Goal: Information Seeking & Learning: Learn about a topic

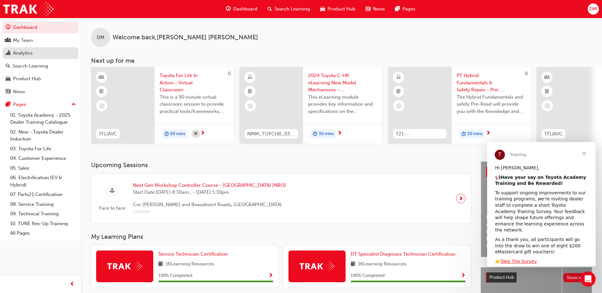
click at [29, 53] on div "Analytics" at bounding box center [23, 53] width 20 height 7
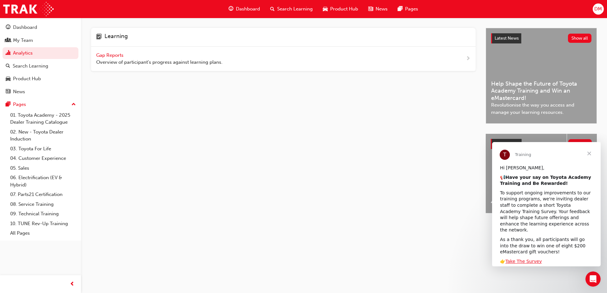
click at [122, 54] on span "Gap Reports" at bounding box center [110, 55] width 29 height 6
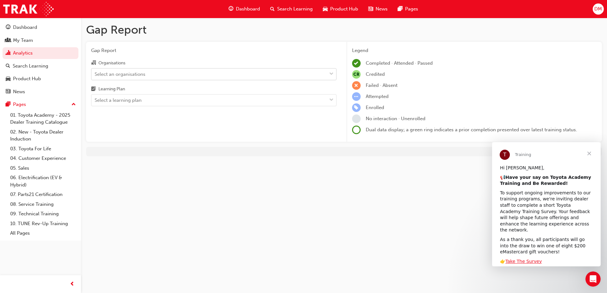
click at [137, 70] on div "Select an organisations" at bounding box center [208, 74] width 235 height 11
click at [95, 71] on input "Organisations Select an organisations" at bounding box center [95, 73] width 1 height 5
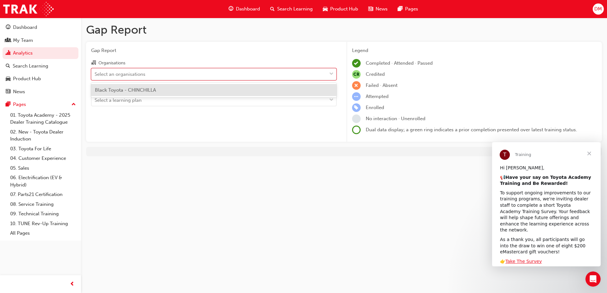
click at [140, 91] on span "Black Toyota - CHINCHILLA" at bounding box center [125, 90] width 61 height 6
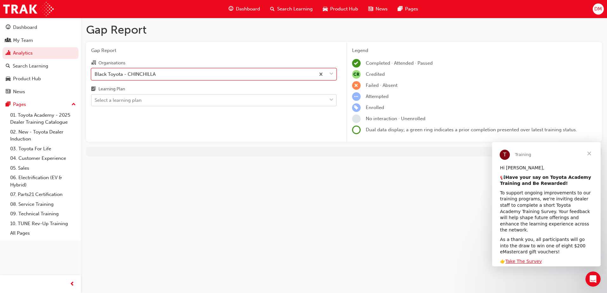
click at [139, 101] on div "Select a learning plan" at bounding box center [118, 100] width 47 height 7
click at [95, 101] on input "Learning Plan Select a learning plan" at bounding box center [95, 99] width 1 height 5
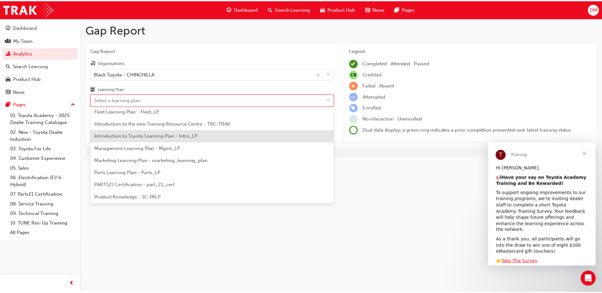
scroll to position [159, 0]
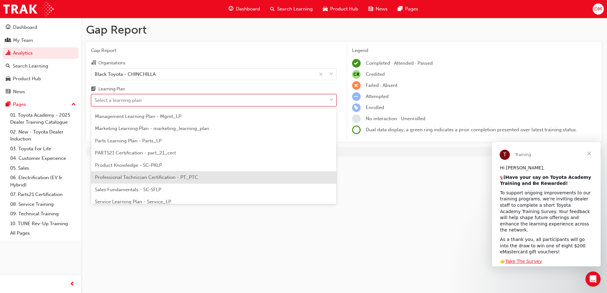
click at [152, 180] on span "Professional Technician Certification - PT_PTC" at bounding box center [146, 178] width 103 height 6
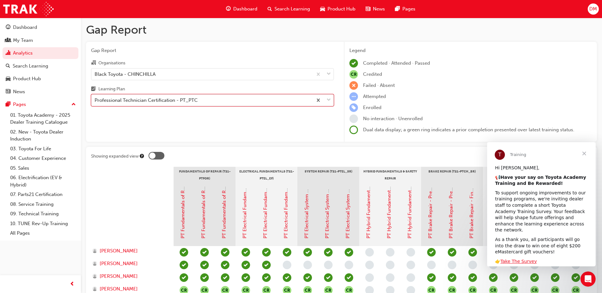
click at [164, 97] on div "Professional Technician Certification - PT_PTC" at bounding box center [146, 100] width 103 height 7
click at [95, 97] on input "Learning Plan option Professional Technician Certification - PT_PTC, selected. …" at bounding box center [95, 99] width 1 height 5
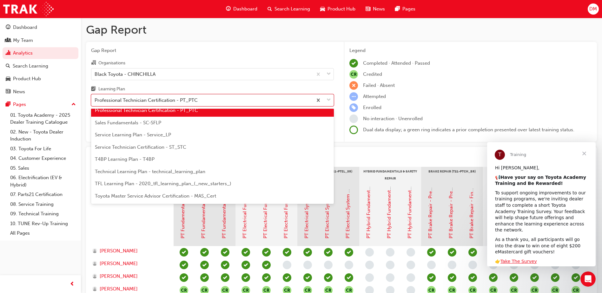
scroll to position [238, 0]
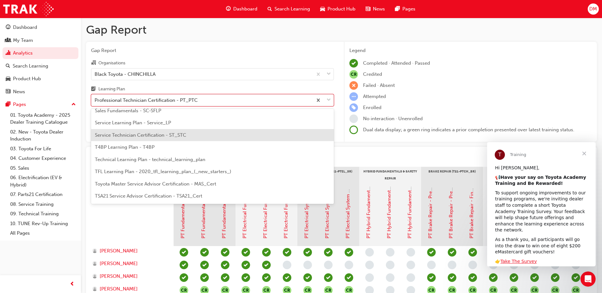
click at [153, 136] on span "Service Technician Certification - ST_STC" at bounding box center [140, 135] width 91 height 6
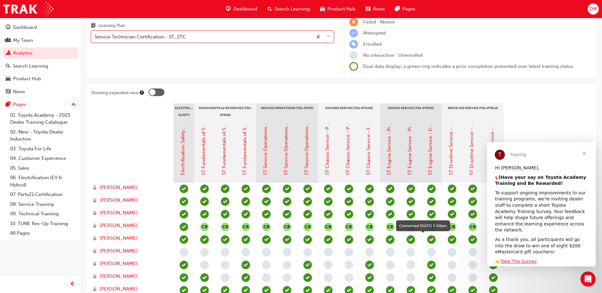
scroll to position [95, 0]
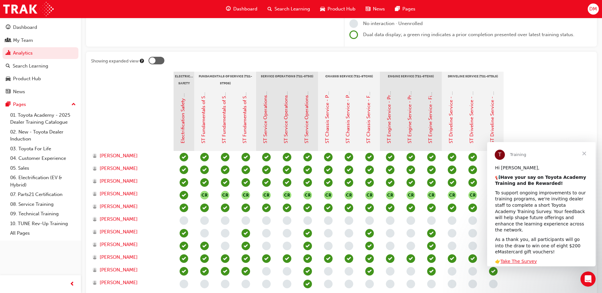
click at [585, 151] on span "Close" at bounding box center [584, 153] width 23 height 23
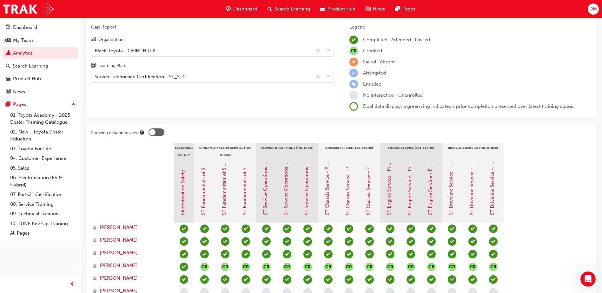
scroll to position [0, 0]
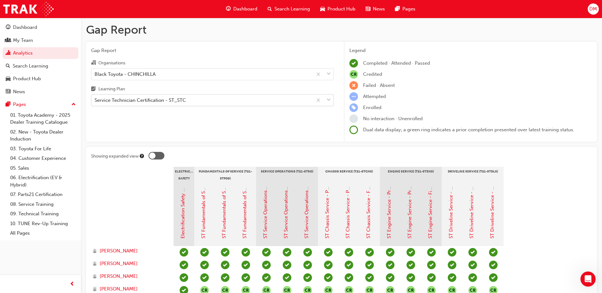
click at [233, 100] on div "Service Technician Certification - ST_STC" at bounding box center [201, 100] width 221 height 11
click at [95, 100] on input "Learning Plan Service Technician Certification - ST_STC" at bounding box center [95, 99] width 1 height 5
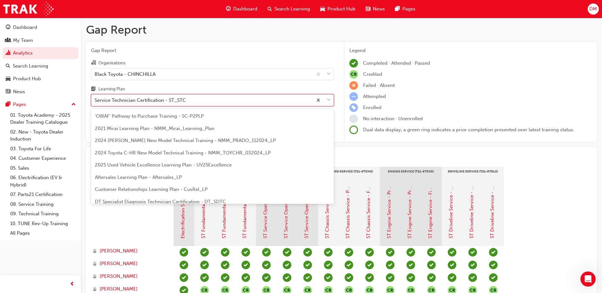
scroll to position [179, 0]
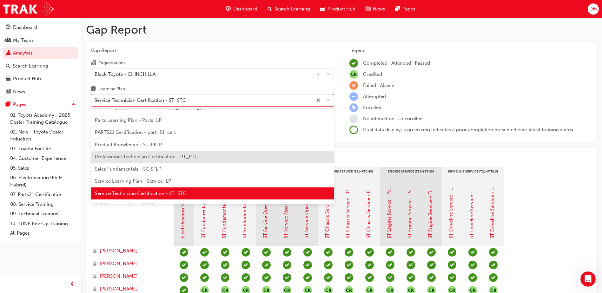
click at [169, 155] on span "Professional Technician Certification - PT_PTC" at bounding box center [146, 157] width 103 height 6
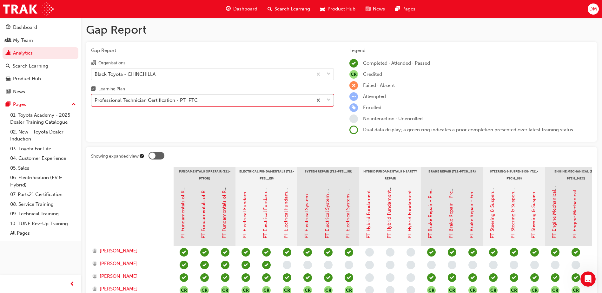
click at [141, 105] on div "Professional Technician Certification - PT_PTC" at bounding box center [201, 100] width 221 height 11
click at [95, 103] on input "Learning Plan option Professional Technician Certification - PT_PTC, selected. …" at bounding box center [95, 99] width 1 height 5
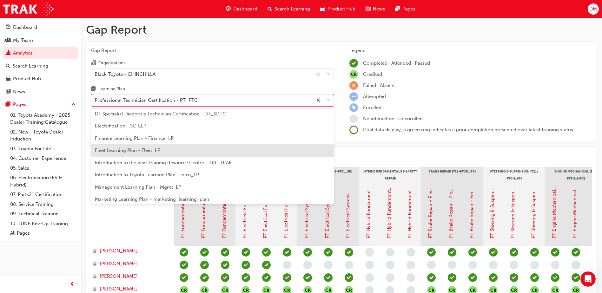
scroll to position [79, 0]
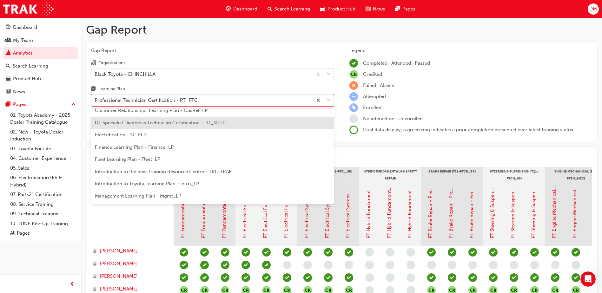
click at [138, 121] on span "DT Specialist Diagnosis Technician Certification - DT_SDTC" at bounding box center [160, 123] width 131 height 6
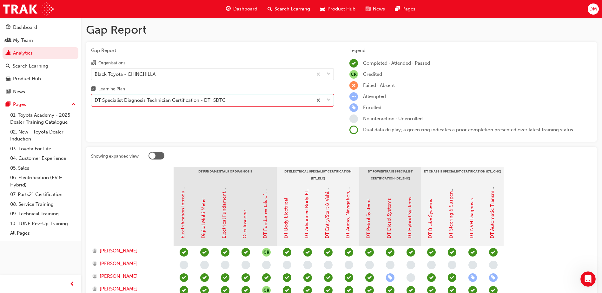
scroll to position [95, 0]
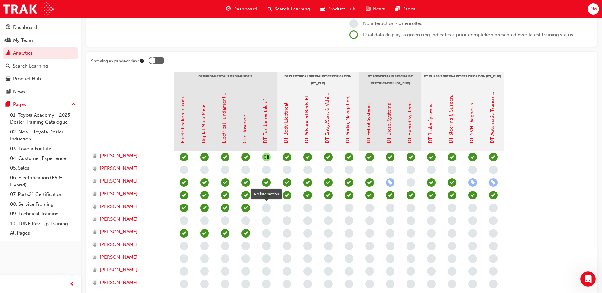
click at [266, 209] on span "learningRecordVerb_NONE-icon" at bounding box center [266, 208] width 9 height 9
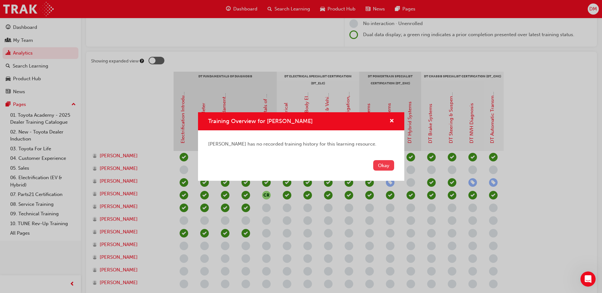
click at [382, 164] on button "Okay" at bounding box center [383, 165] width 21 height 10
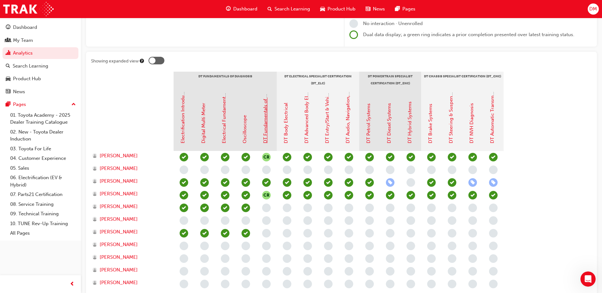
click at [266, 132] on link "DT Fundamentals of Diagnosis" at bounding box center [265, 109] width 6 height 67
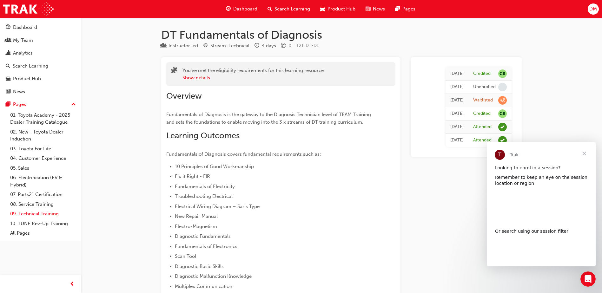
click at [39, 214] on link "09. Technical Training" at bounding box center [43, 214] width 71 height 10
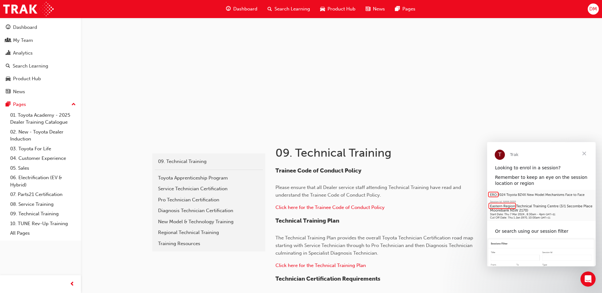
scroll to position [32, 0]
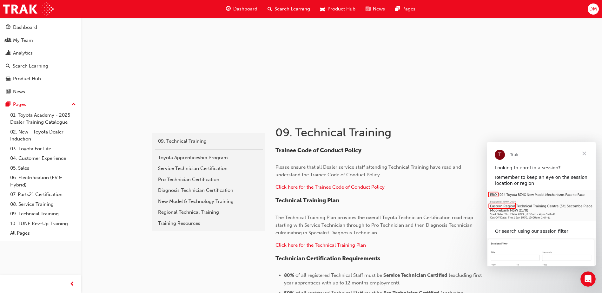
click at [585, 153] on span "Close" at bounding box center [584, 153] width 23 height 23
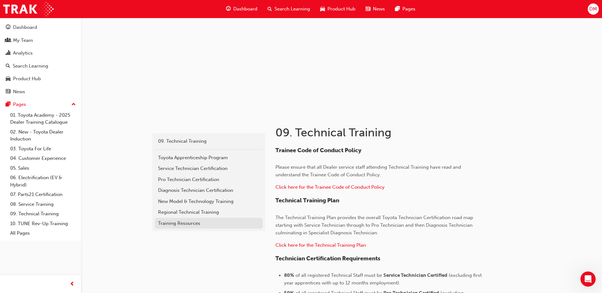
click at [181, 222] on div "Training Resources" at bounding box center [209, 223] width 102 height 7
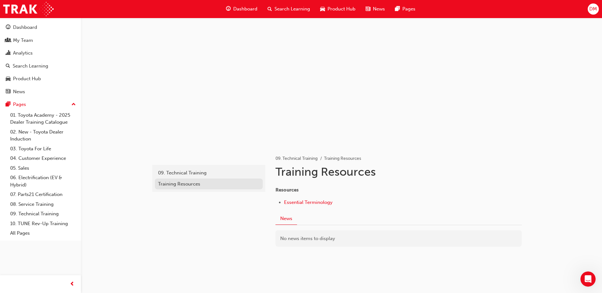
click at [182, 182] on div "Training Resources" at bounding box center [209, 184] width 102 height 7
click at [191, 172] on div "09. Technical Training" at bounding box center [209, 172] width 102 height 7
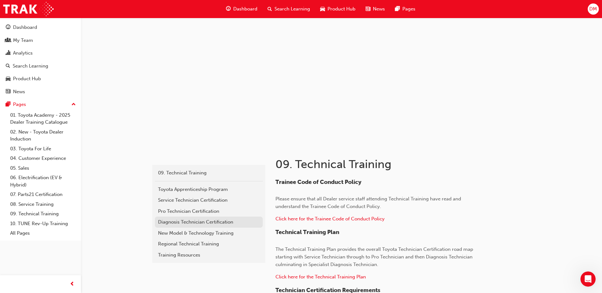
click at [215, 222] on div "Diagnosis Technician Certification" at bounding box center [209, 222] width 102 height 7
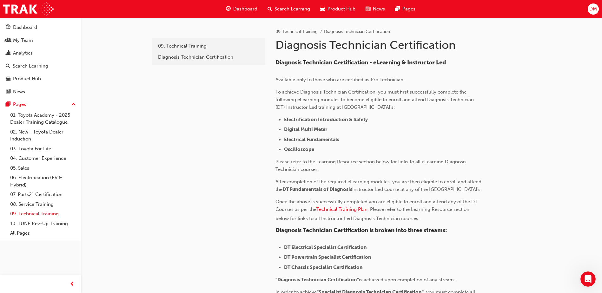
click at [50, 212] on link "09. Technical Training" at bounding box center [43, 214] width 71 height 10
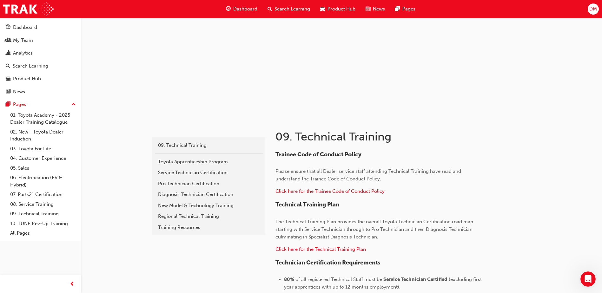
scroll to position [63, 0]
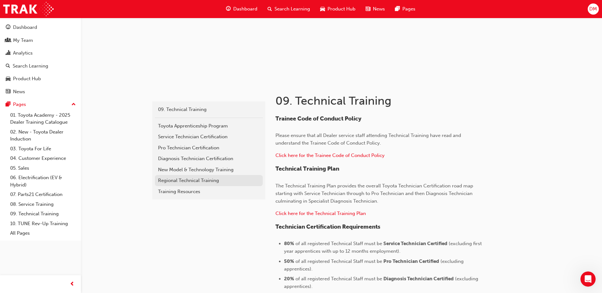
click at [205, 177] on div "Regional Technical Training" at bounding box center [209, 180] width 102 height 7
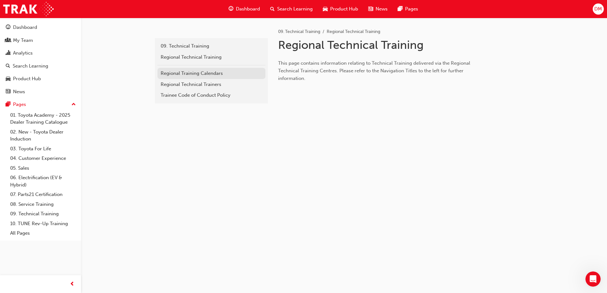
click at [189, 70] on div "Regional Training Calendars" at bounding box center [212, 73] width 102 height 7
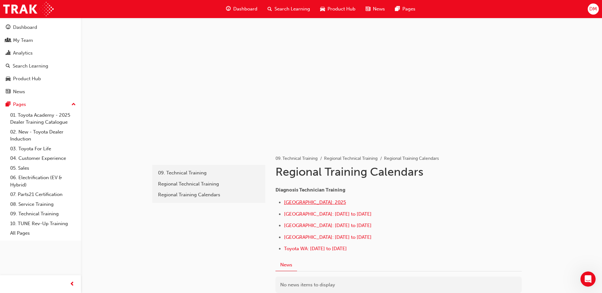
click at [315, 202] on span "[GEOGRAPHIC_DATA]: 2025" at bounding box center [315, 203] width 62 height 6
click at [32, 42] on div "My Team" at bounding box center [23, 40] width 20 height 7
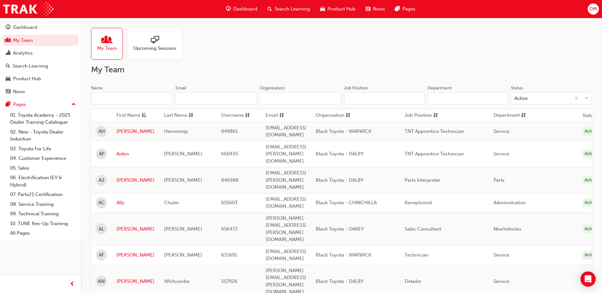
click at [161, 42] on div at bounding box center [154, 40] width 43 height 9
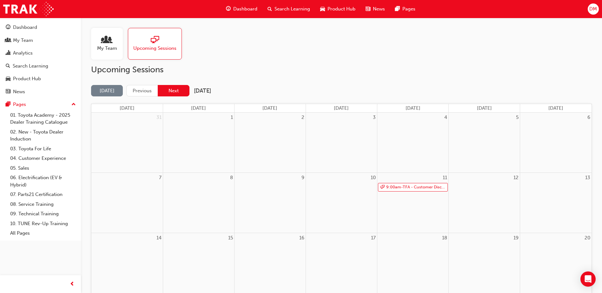
click at [177, 89] on button "Next" at bounding box center [174, 91] width 32 height 12
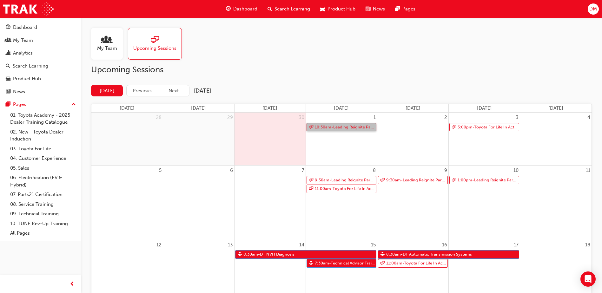
click at [346, 129] on link "10:30am - Leading Reignite Part 2 - Virtual Classroom" at bounding box center [342, 127] width 70 height 9
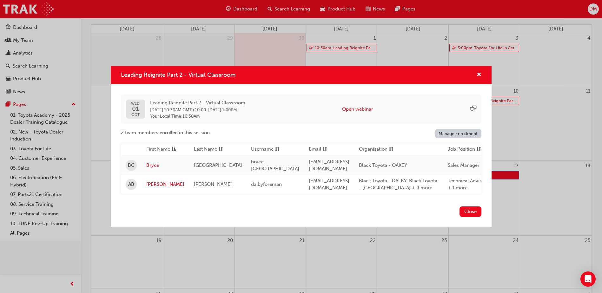
scroll to position [95, 0]
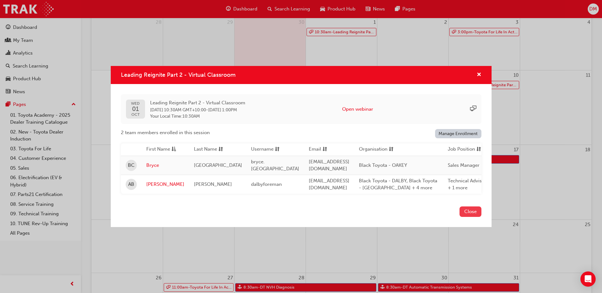
click at [464, 212] on button "Close" at bounding box center [471, 212] width 22 height 10
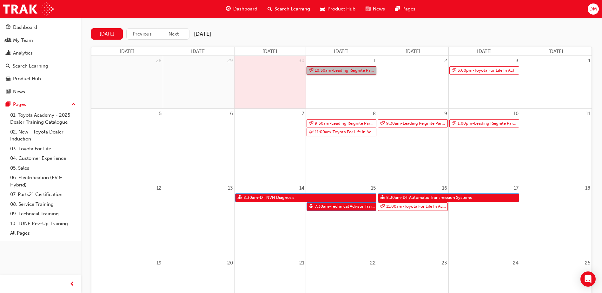
scroll to position [0, 0]
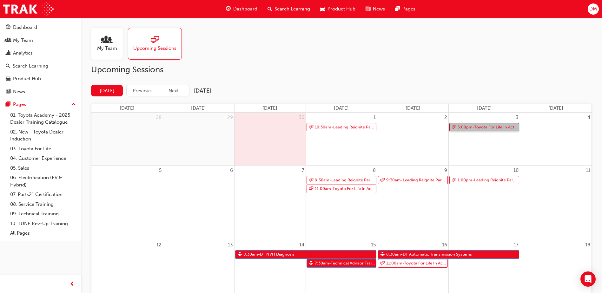
click at [481, 126] on link "3:00pm - Toyota For Life In Action - Virtual Classroom" at bounding box center [484, 127] width 70 height 9
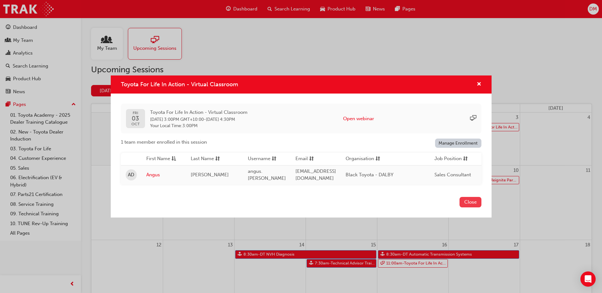
click at [467, 200] on button "Close" at bounding box center [471, 202] width 22 height 10
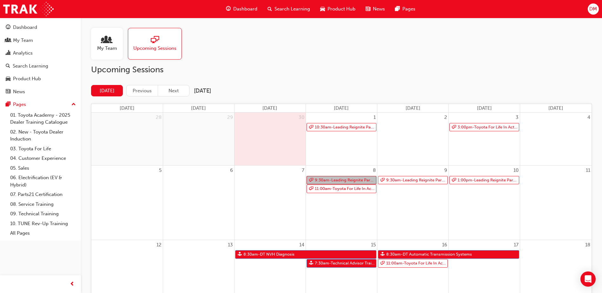
click at [356, 180] on link "9:30am - Leading Reignite Part 2 - Virtual Classroom" at bounding box center [342, 180] width 70 height 9
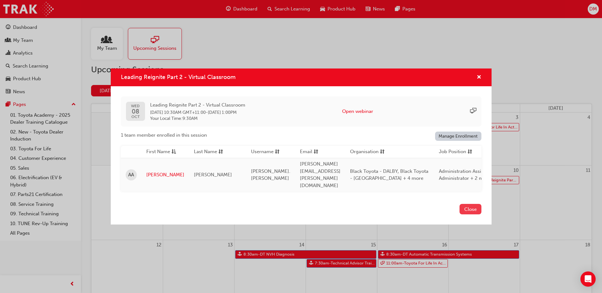
click at [467, 206] on button "Close" at bounding box center [471, 209] width 22 height 10
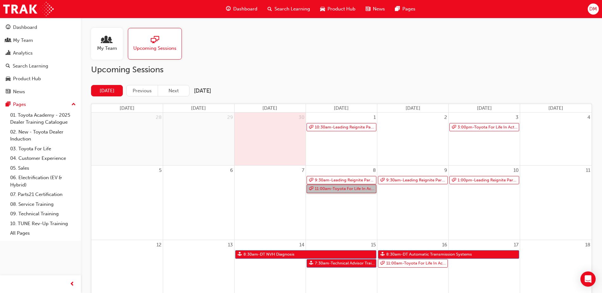
click at [349, 189] on link "11:00am - Toyota For Life In Action - Virtual Classroom" at bounding box center [342, 189] width 70 height 9
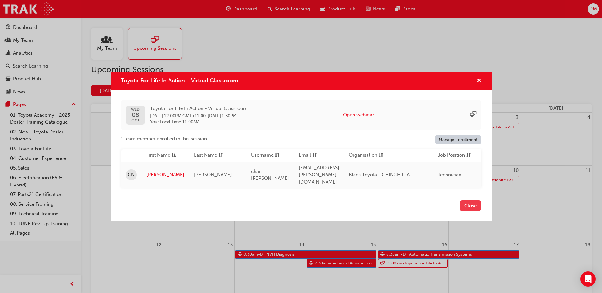
click at [469, 203] on button "Close" at bounding box center [471, 206] width 22 height 10
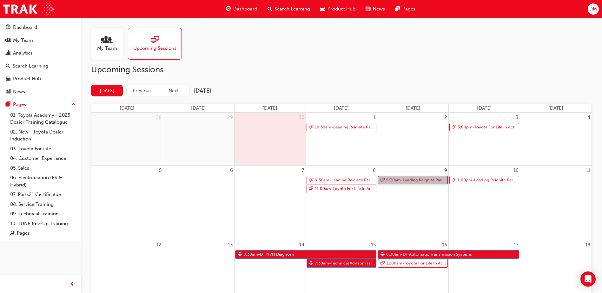
click at [419, 179] on link "9:30am - Leading Reignite Part 2 - Virtual Classroom" at bounding box center [413, 180] width 70 height 9
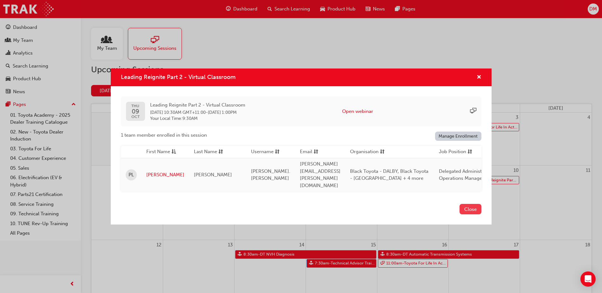
click at [462, 204] on button "Close" at bounding box center [471, 209] width 22 height 10
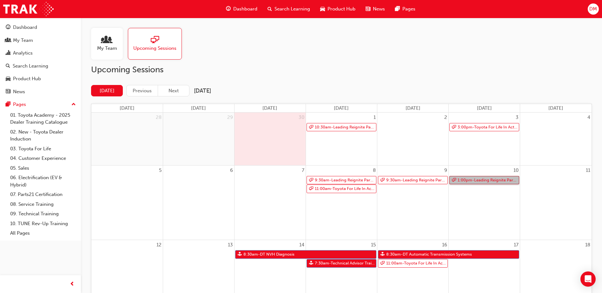
click at [466, 182] on link "1:00pm - Leading Reignite Part 2 - Virtual Classroom" at bounding box center [484, 180] width 70 height 9
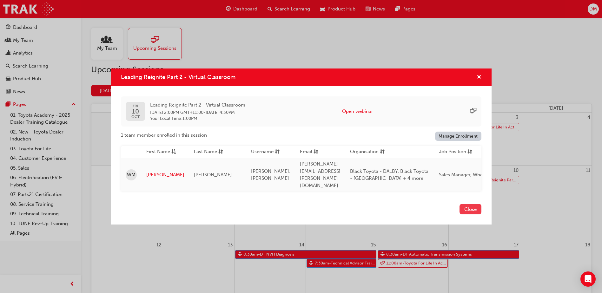
click at [474, 204] on button "Close" at bounding box center [471, 209] width 22 height 10
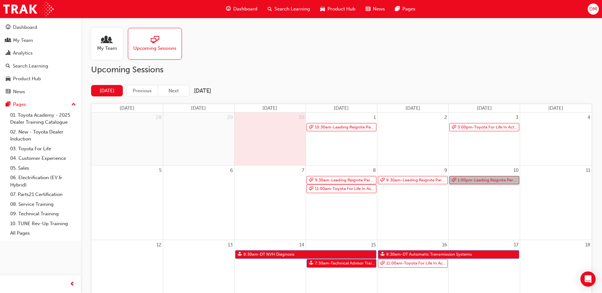
scroll to position [32, 0]
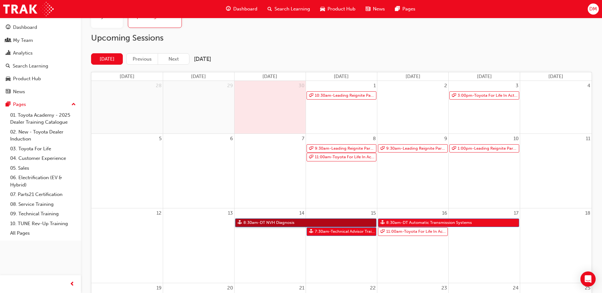
click at [296, 222] on link "8:30am - DT NVH Diagnosis" at bounding box center [305, 223] width 141 height 9
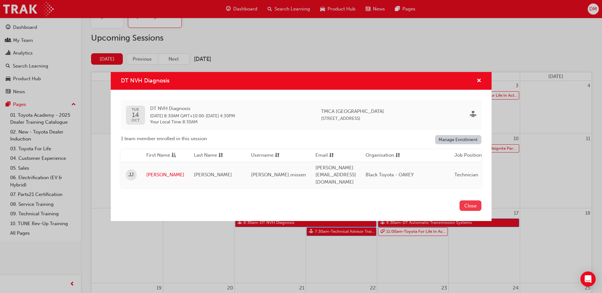
click at [469, 201] on button "Close" at bounding box center [471, 206] width 22 height 10
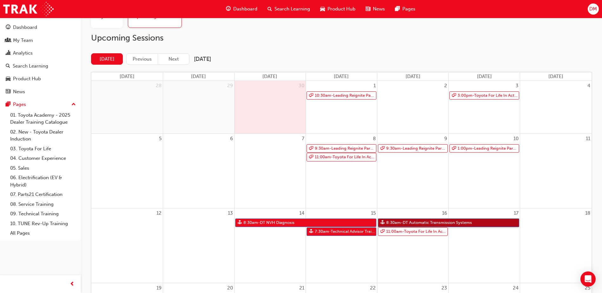
click at [398, 222] on link "8:30am - DT Automatic Transmission Systems" at bounding box center [448, 223] width 141 height 9
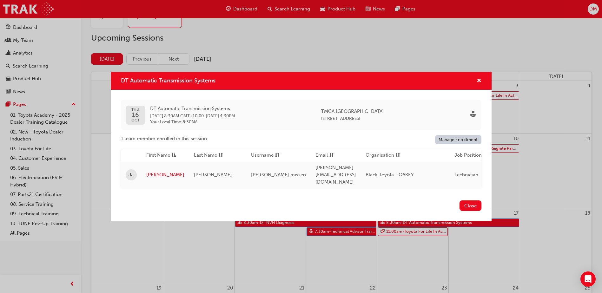
click at [474, 201] on button "Close" at bounding box center [471, 206] width 22 height 10
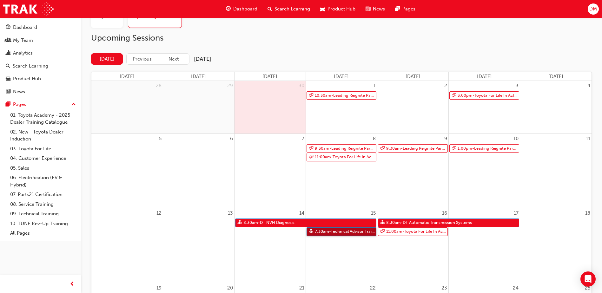
click at [350, 231] on link "7:30am - Technical Advisor Training" at bounding box center [342, 232] width 70 height 9
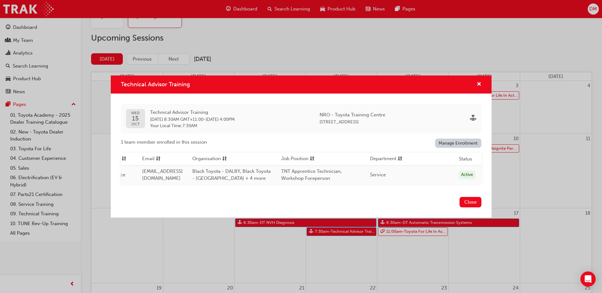
scroll to position [0, 0]
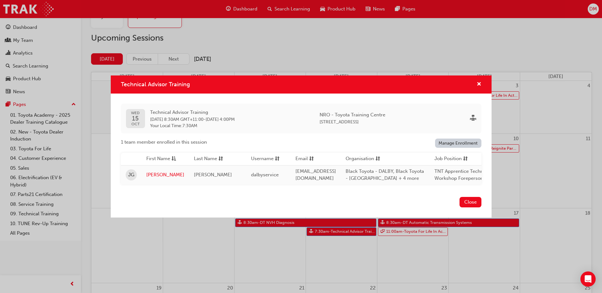
click at [470, 203] on button "Close" at bounding box center [471, 202] width 22 height 10
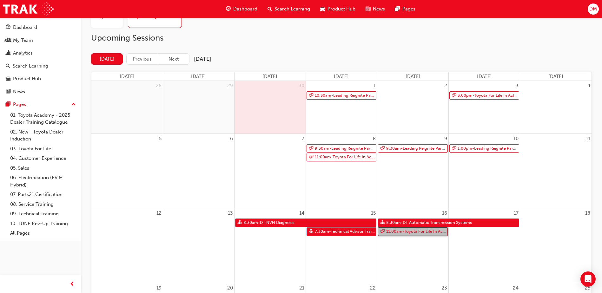
click at [402, 232] on link "11:00am - Toyota For Life In Action - Virtual Classroom" at bounding box center [413, 232] width 70 height 9
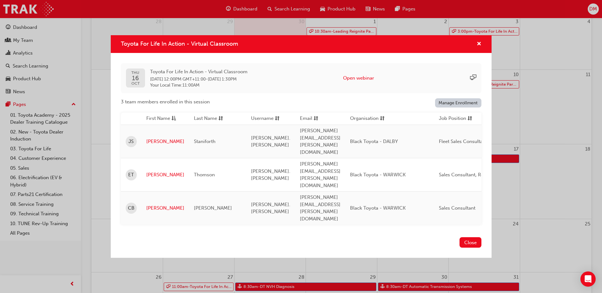
scroll to position [95, 0]
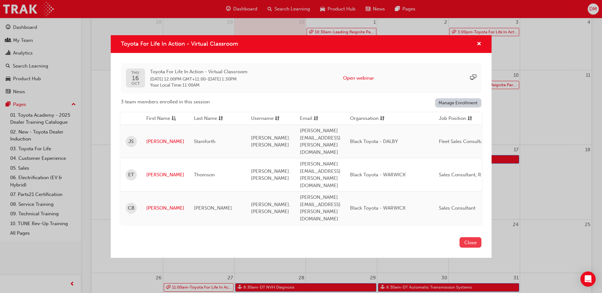
click at [464, 237] on button "Close" at bounding box center [471, 242] width 22 height 10
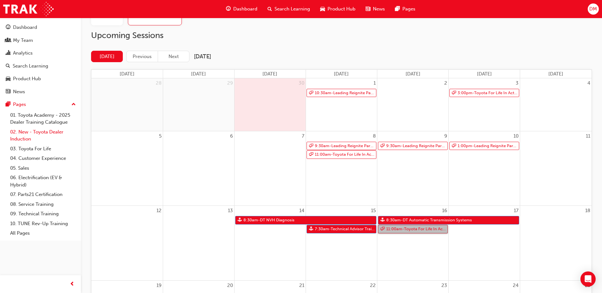
scroll to position [0, 0]
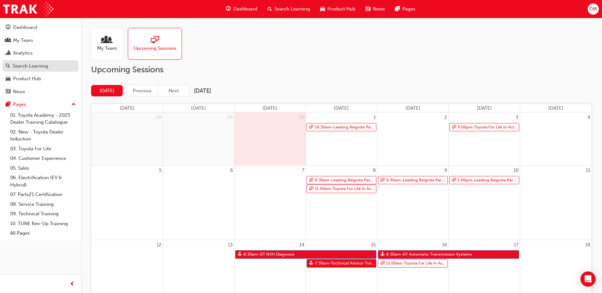
click at [40, 69] on div "Search Learning" at bounding box center [31, 66] width 36 height 7
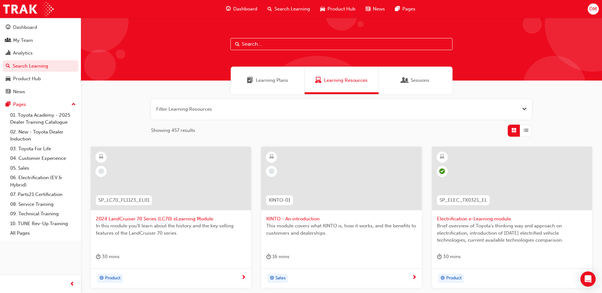
click at [276, 43] on input "text" at bounding box center [341, 44] width 222 height 12
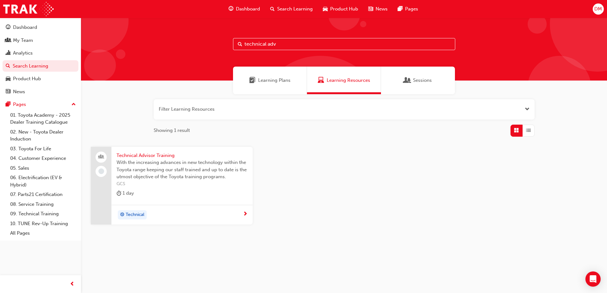
type input "technical adv"
click at [159, 155] on span "Technical Advisor Training" at bounding box center [181, 155] width 131 height 7
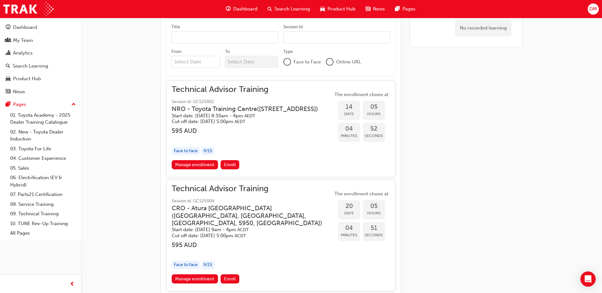
scroll to position [356, 0]
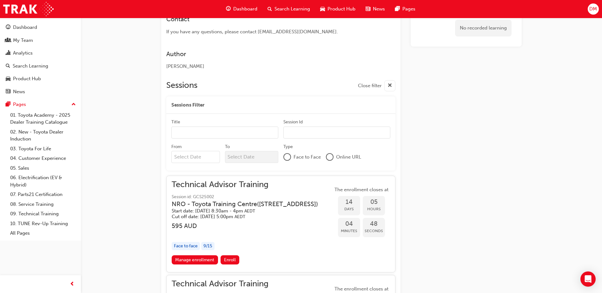
click at [189, 184] on span "Technical Advisor Training" at bounding box center [250, 184] width 156 height 7
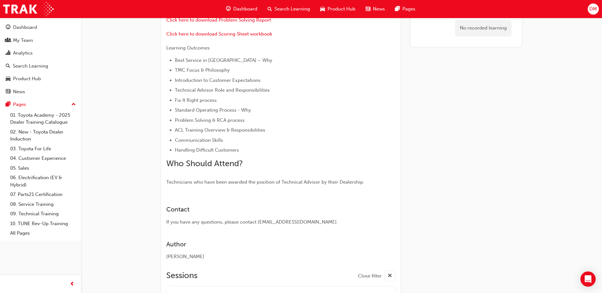
scroll to position [0, 0]
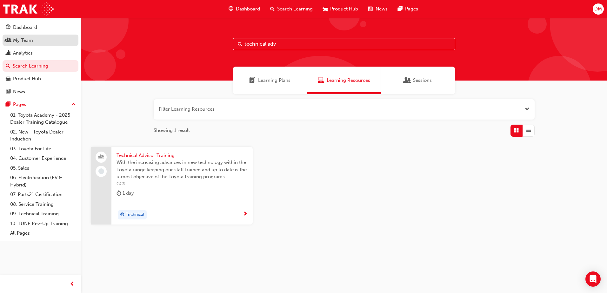
click at [31, 43] on div "My Team" at bounding box center [23, 40] width 20 height 7
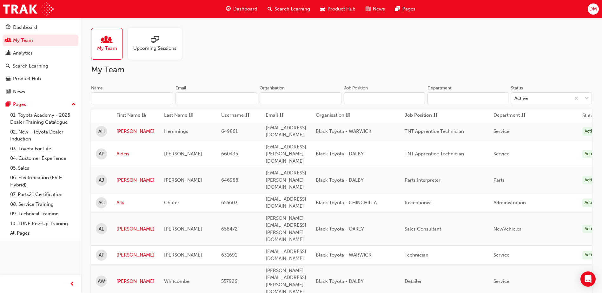
click at [159, 31] on div "Upcoming Sessions" at bounding box center [155, 44] width 54 height 32
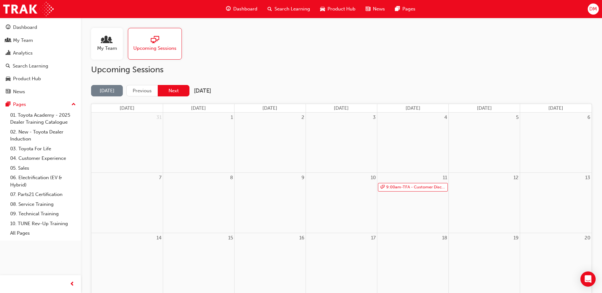
click at [173, 89] on button "Next" at bounding box center [174, 91] width 32 height 12
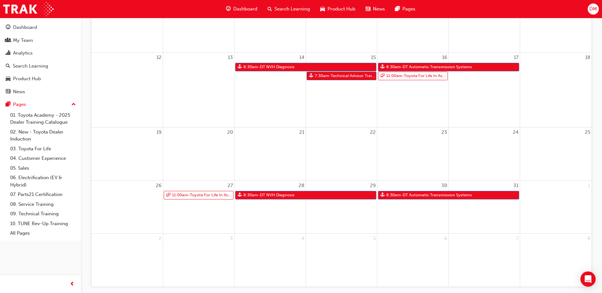
scroll to position [190, 0]
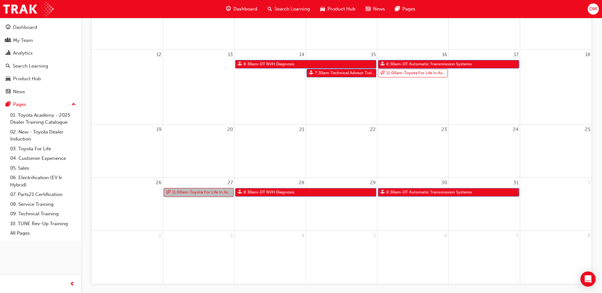
click at [210, 194] on link "11:00am - Toyota For Life In Action - Virtual Classroom" at bounding box center [199, 192] width 70 height 9
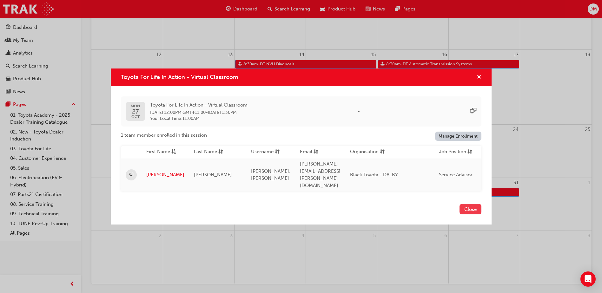
click at [469, 204] on button "Close" at bounding box center [471, 209] width 22 height 10
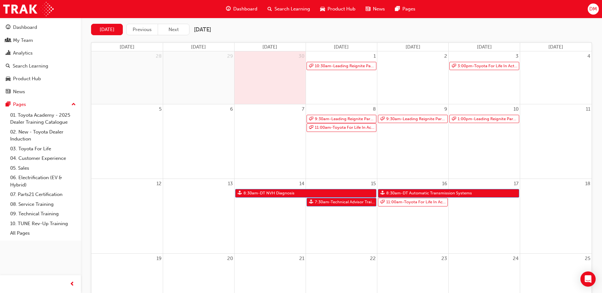
scroll to position [22, 0]
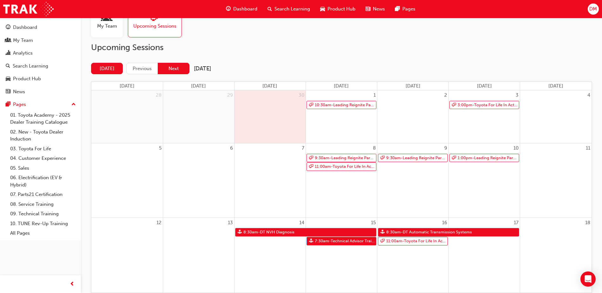
click at [173, 68] on button "Next" at bounding box center [174, 69] width 32 height 12
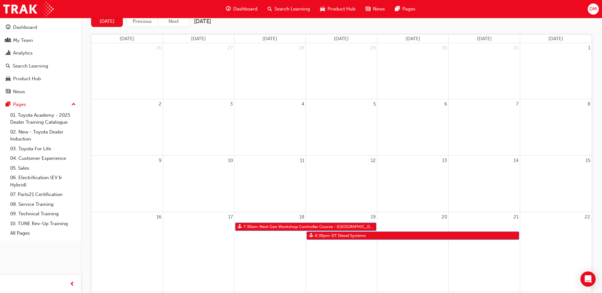
scroll to position [117, 0]
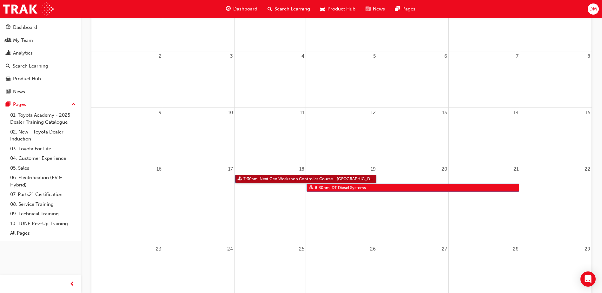
click at [271, 180] on link "7:30am - Next Gen Workshop Controller Course - Brisbane [NRO]" at bounding box center [305, 179] width 141 height 9
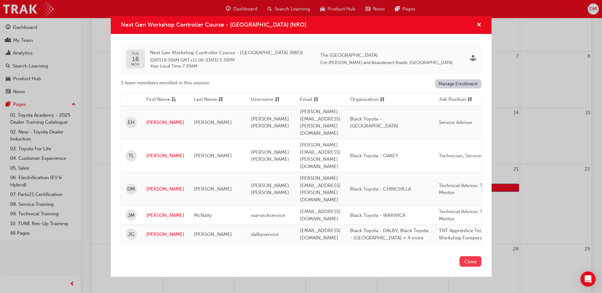
click at [469, 256] on button "Close" at bounding box center [471, 261] width 22 height 10
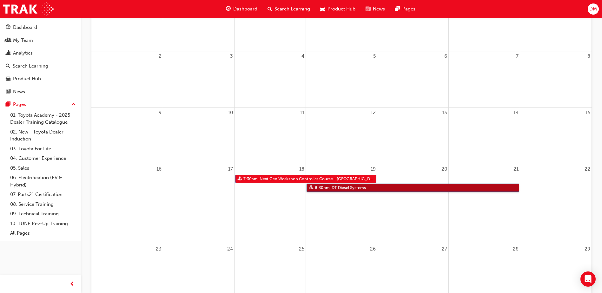
click at [387, 189] on link "8:30pm - DT Diesel Systems" at bounding box center [413, 188] width 213 height 9
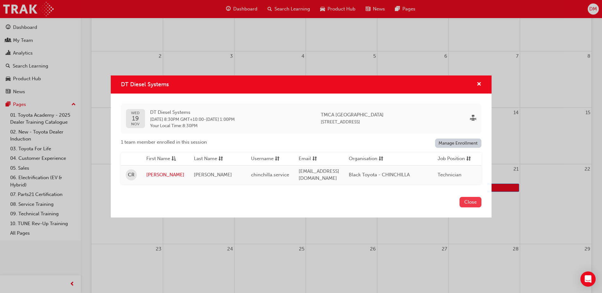
click at [468, 205] on button "Close" at bounding box center [471, 202] width 22 height 10
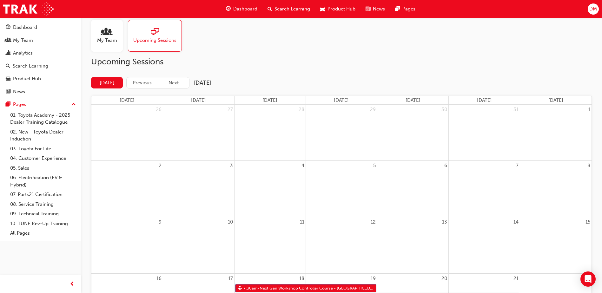
scroll to position [0, 0]
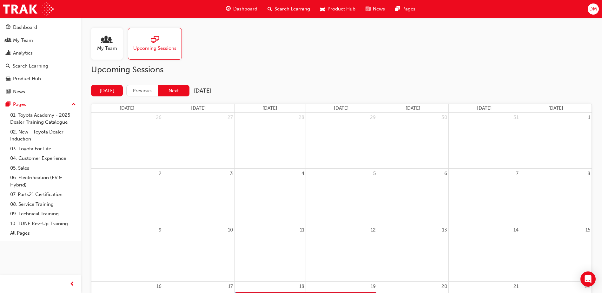
click at [177, 95] on button "Next" at bounding box center [174, 91] width 32 height 12
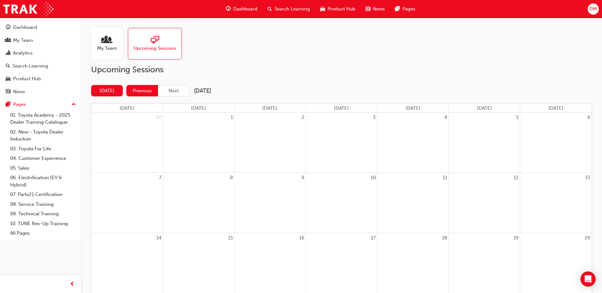
click at [141, 93] on button "Previous" at bounding box center [142, 91] width 32 height 12
click at [153, 89] on button "Previous" at bounding box center [142, 91] width 32 height 12
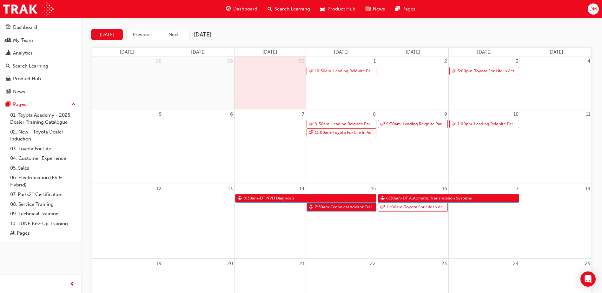
scroll to position [63, 0]
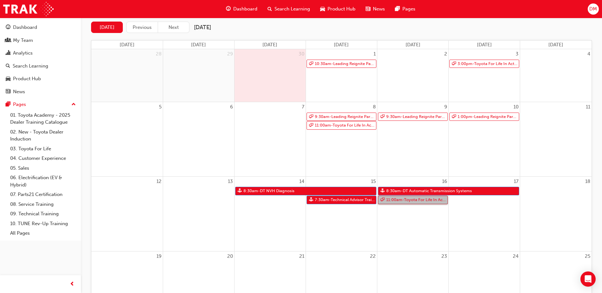
click at [414, 203] on link "11:00am - Toyota For Life In Action - Virtual Classroom" at bounding box center [413, 200] width 70 height 9
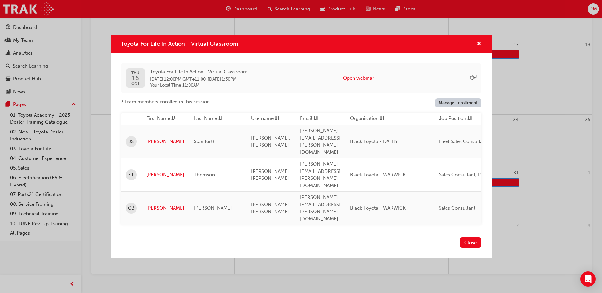
scroll to position [213, 0]
click at [471, 237] on button "Close" at bounding box center [471, 242] width 22 height 10
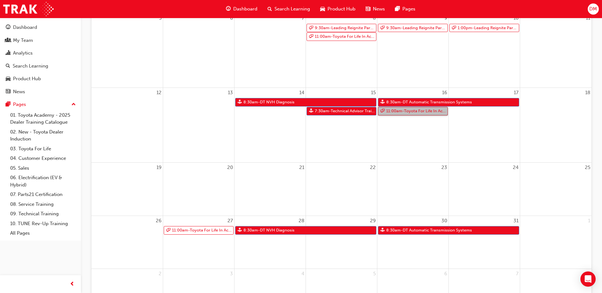
scroll to position [117, 0]
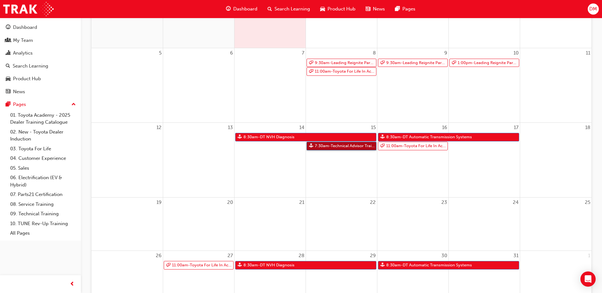
click at [335, 147] on link "7:30am - Technical Advisor Training" at bounding box center [342, 146] width 70 height 9
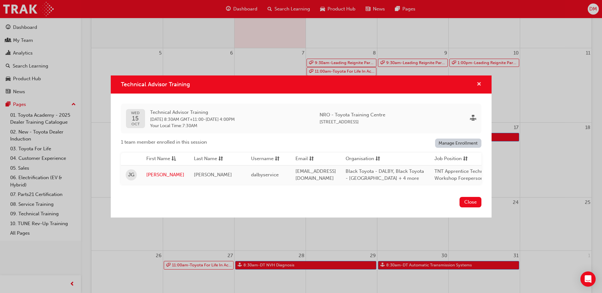
click at [481, 82] on span "cross-icon" at bounding box center [479, 85] width 5 height 6
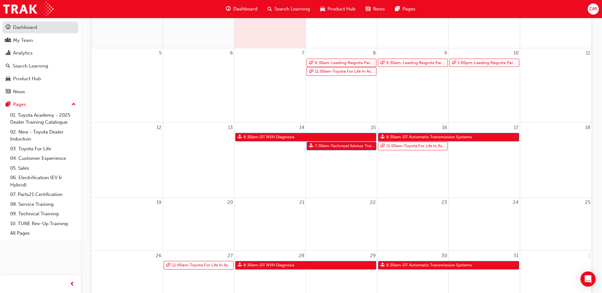
click at [39, 24] on div "Dashboard" at bounding box center [41, 27] width 70 height 8
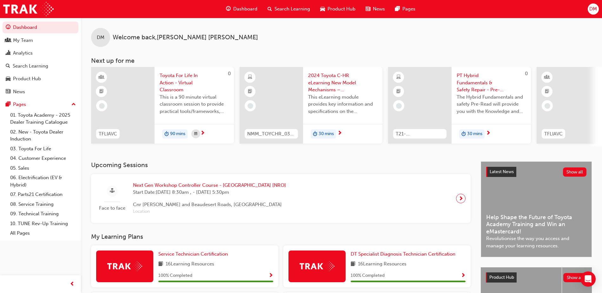
click at [592, 10] on span "DM" at bounding box center [593, 8] width 8 height 7
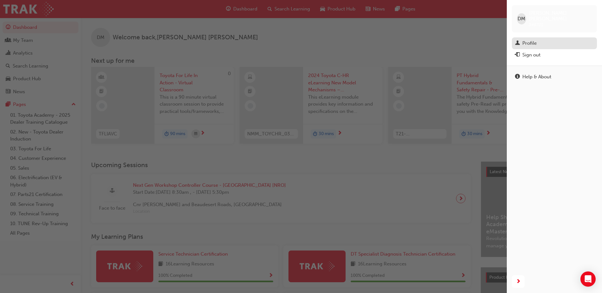
click at [541, 39] on div "Profile" at bounding box center [554, 43] width 79 height 8
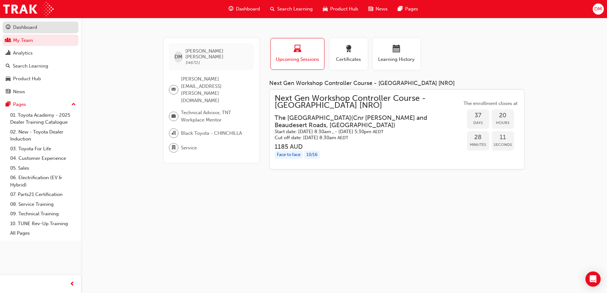
click at [36, 28] on div "Dashboard" at bounding box center [25, 27] width 24 height 7
